Goal: Find specific page/section: Find specific page/section

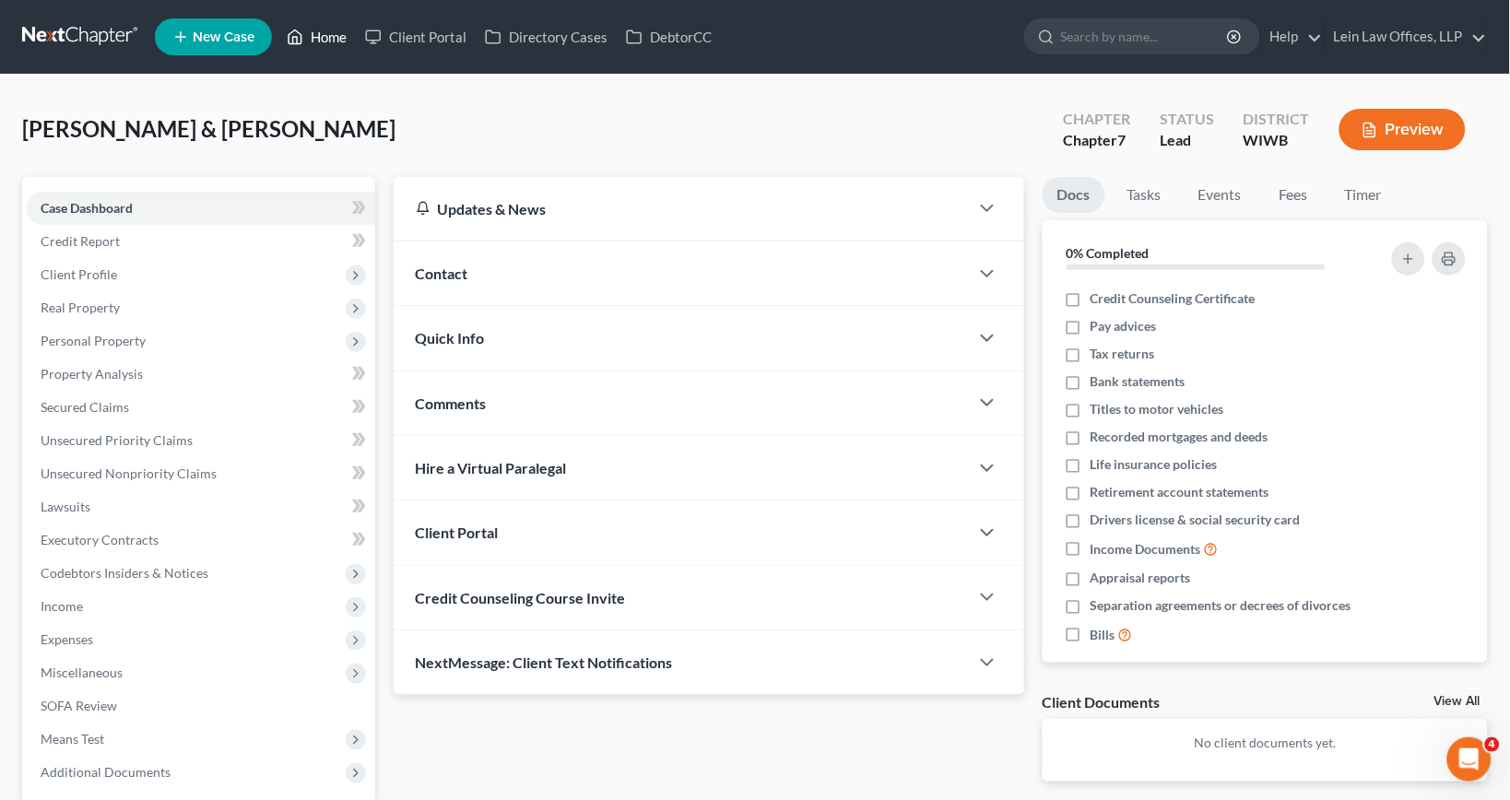
click at [338, 39] on link "Home" at bounding box center [316, 36] width 78 height 33
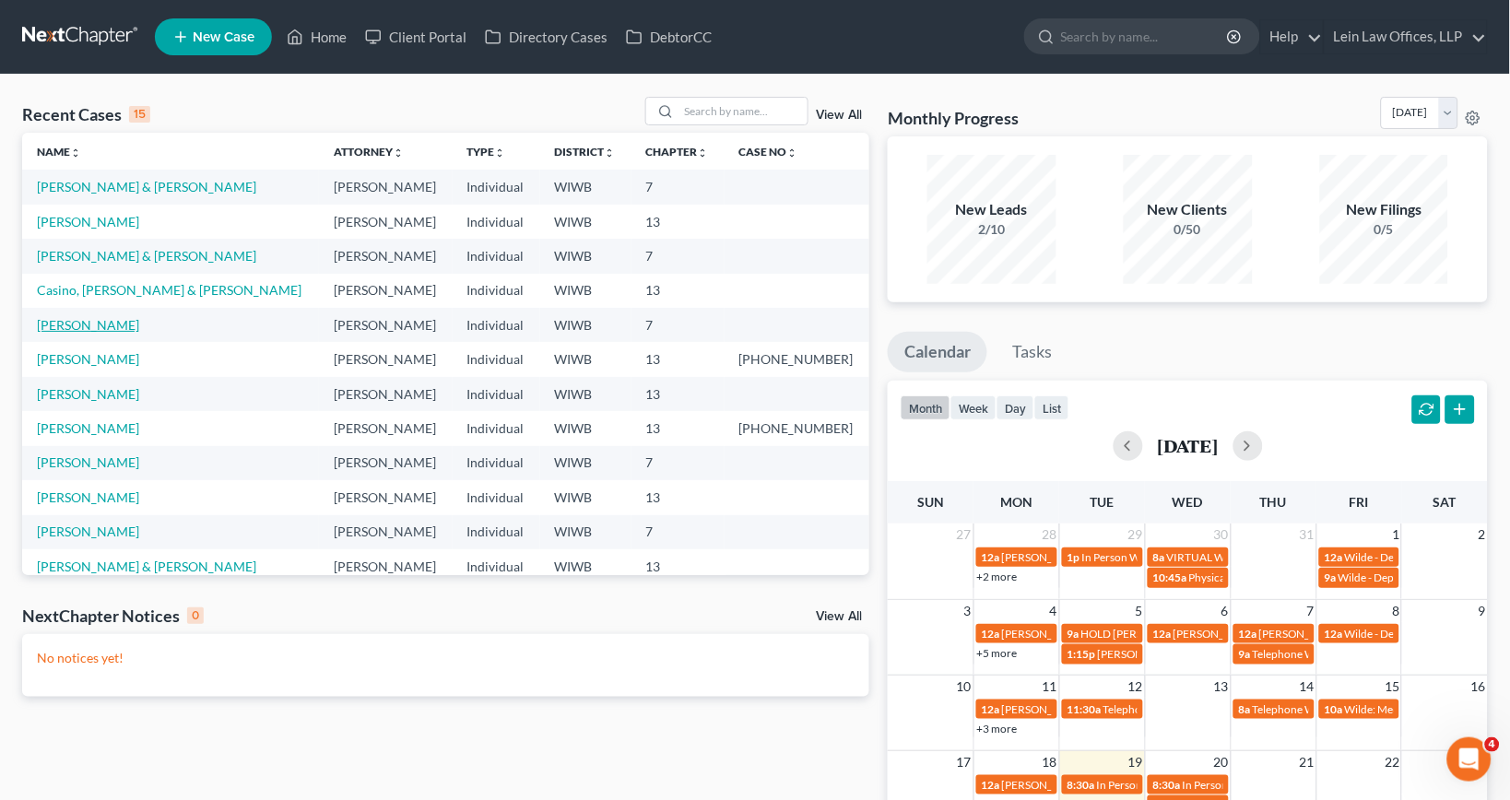
click at [104, 326] on link "[PERSON_NAME]" at bounding box center [88, 325] width 102 height 16
click at [111, 227] on link "[PERSON_NAME]" at bounding box center [88, 222] width 102 height 16
click at [89, 253] on link "[PERSON_NAME] & [PERSON_NAME]" at bounding box center [146, 256] width 219 height 16
